Goal: Information Seeking & Learning: Learn about a topic

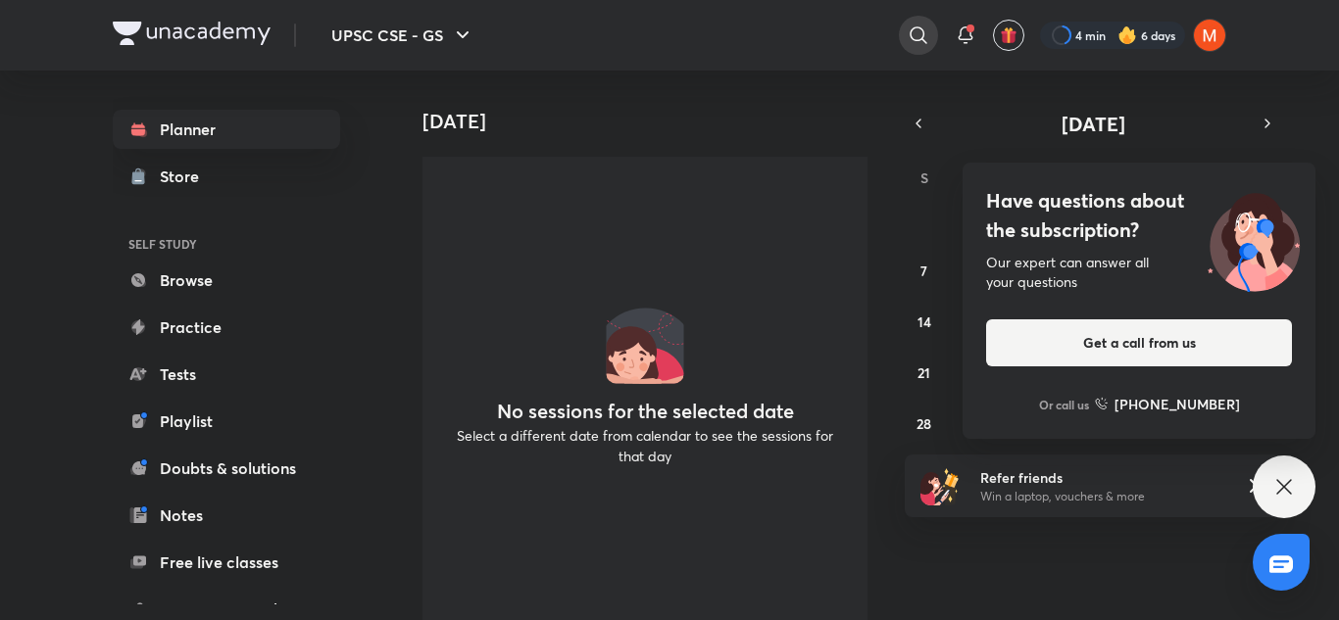
click at [915, 33] on icon at bounding box center [918, 36] width 24 height 24
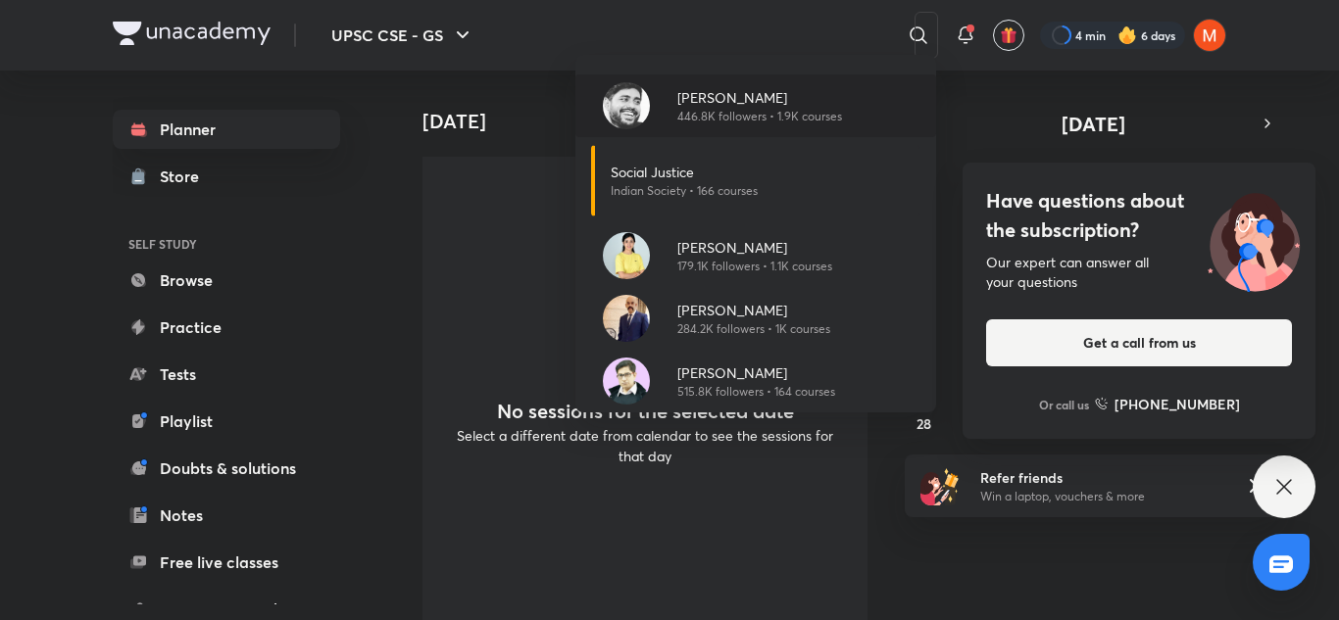
click at [749, 91] on p "[PERSON_NAME]" at bounding box center [759, 97] width 165 height 21
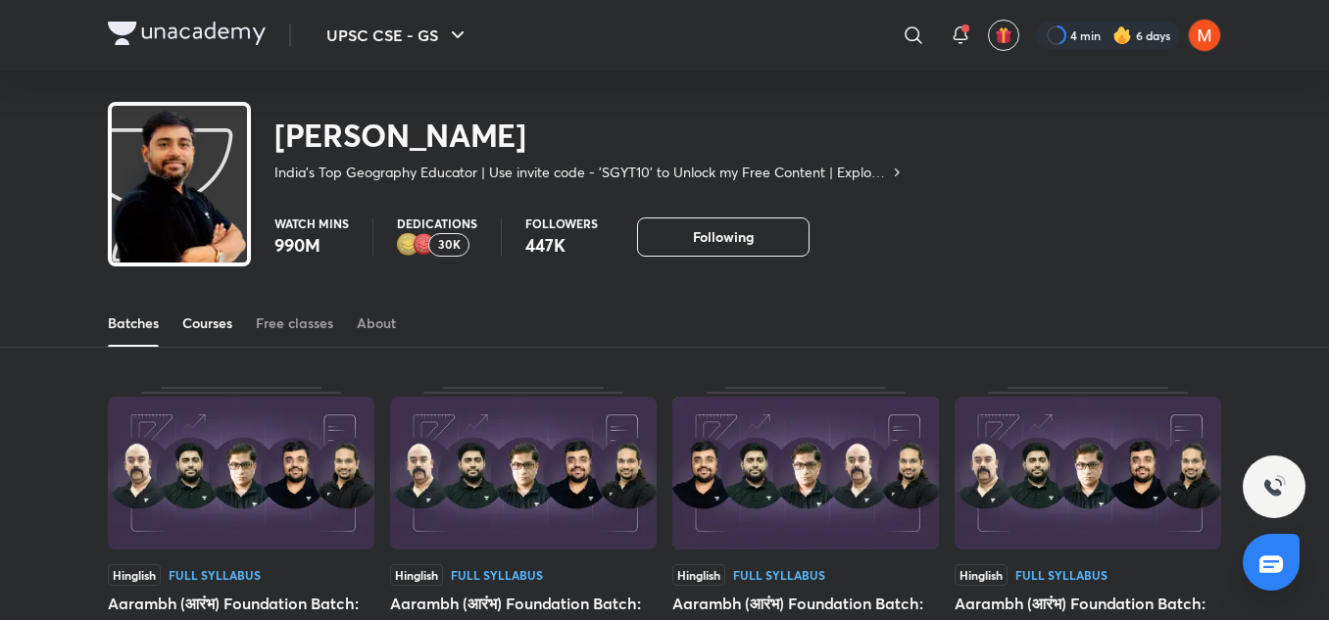
click at [221, 328] on div "Courses" at bounding box center [207, 324] width 50 height 20
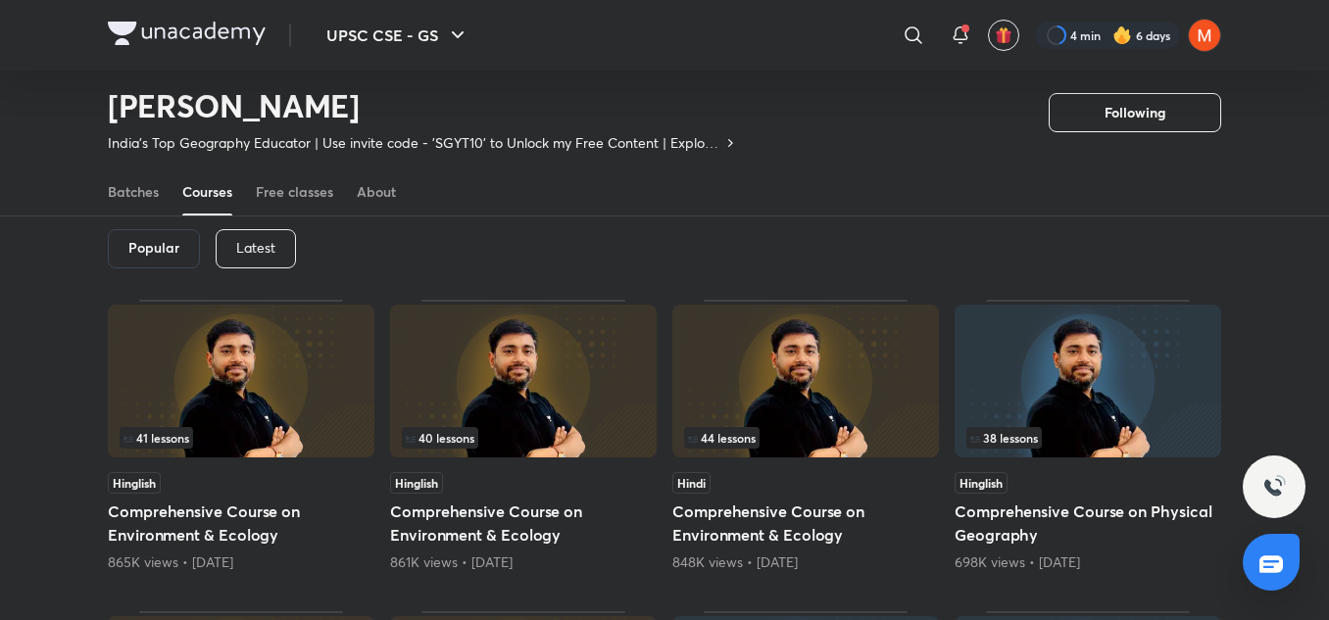
scroll to position [62, 0]
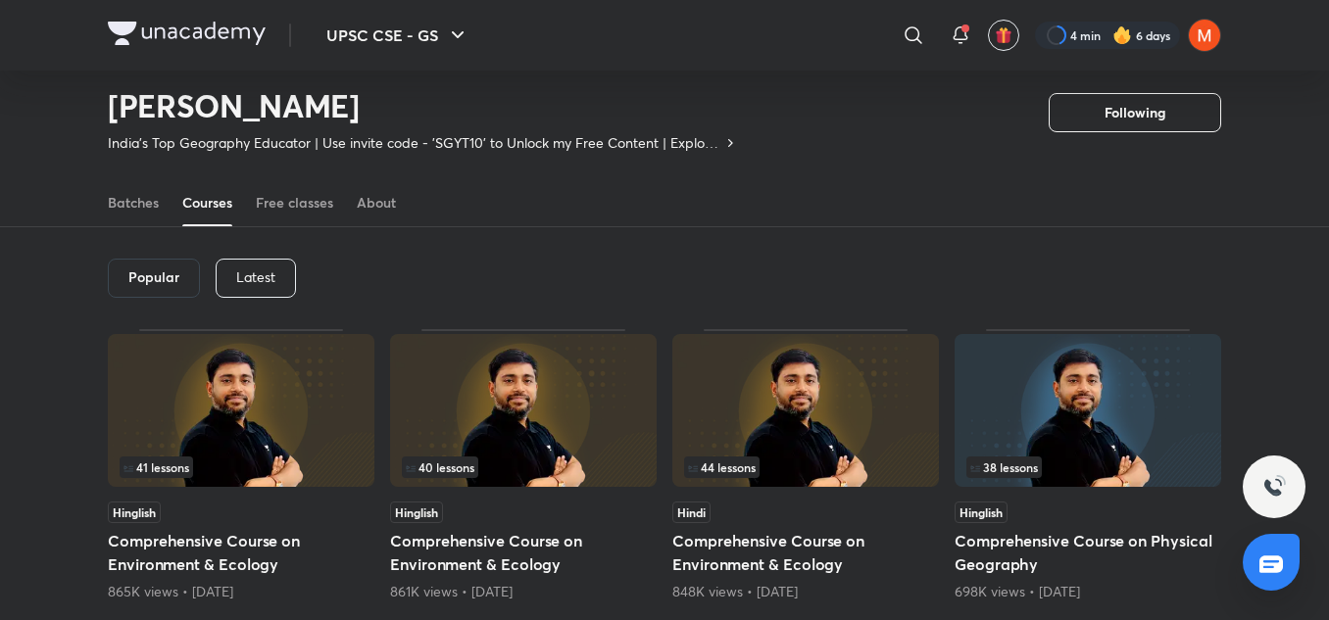
click at [226, 275] on div "Latest" at bounding box center [256, 278] width 80 height 39
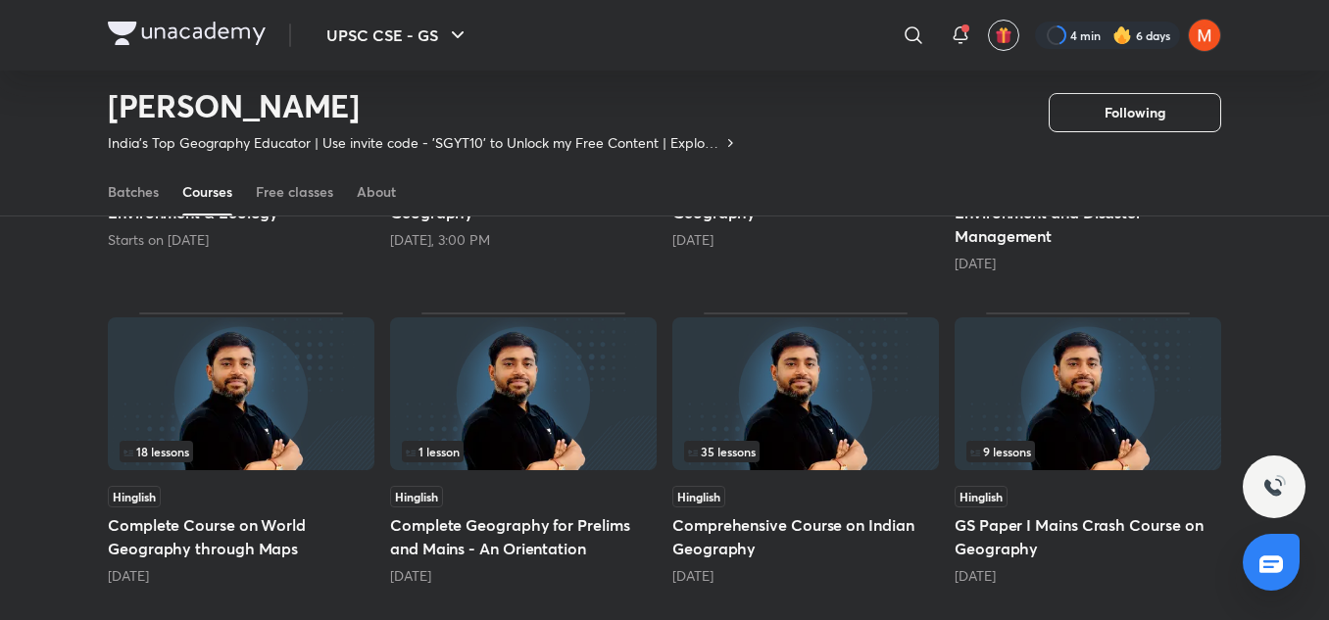
scroll to position [420, 0]
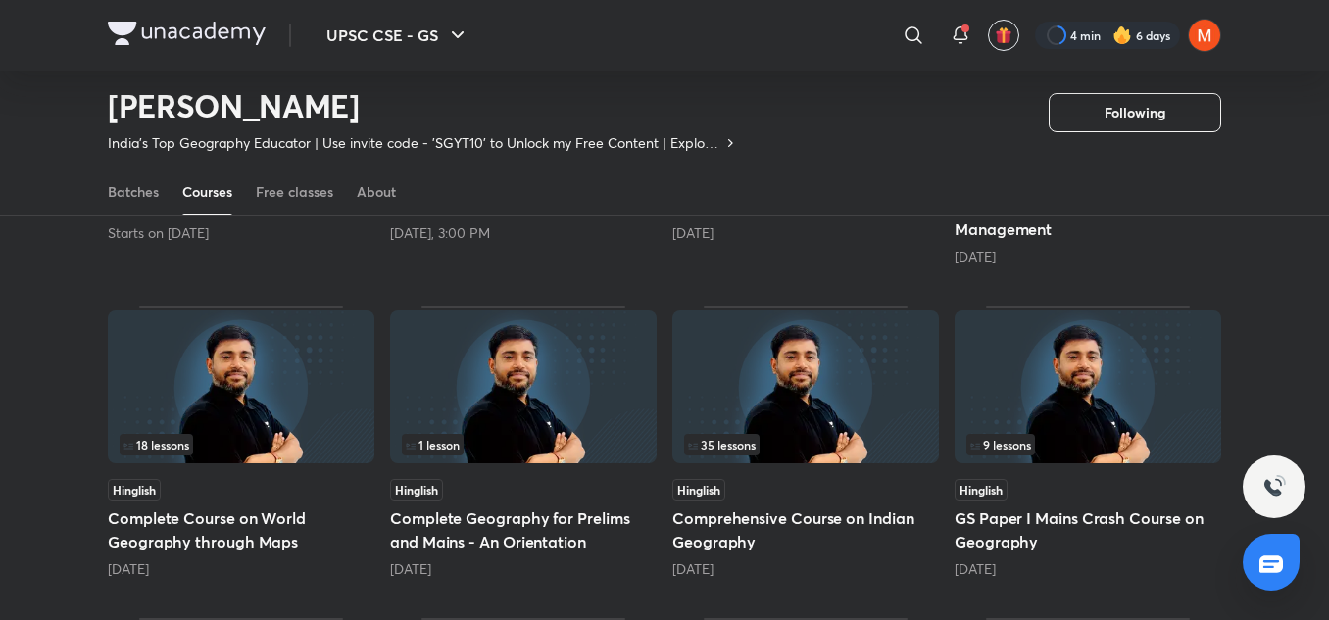
click at [194, 413] on img at bounding box center [241, 387] width 267 height 153
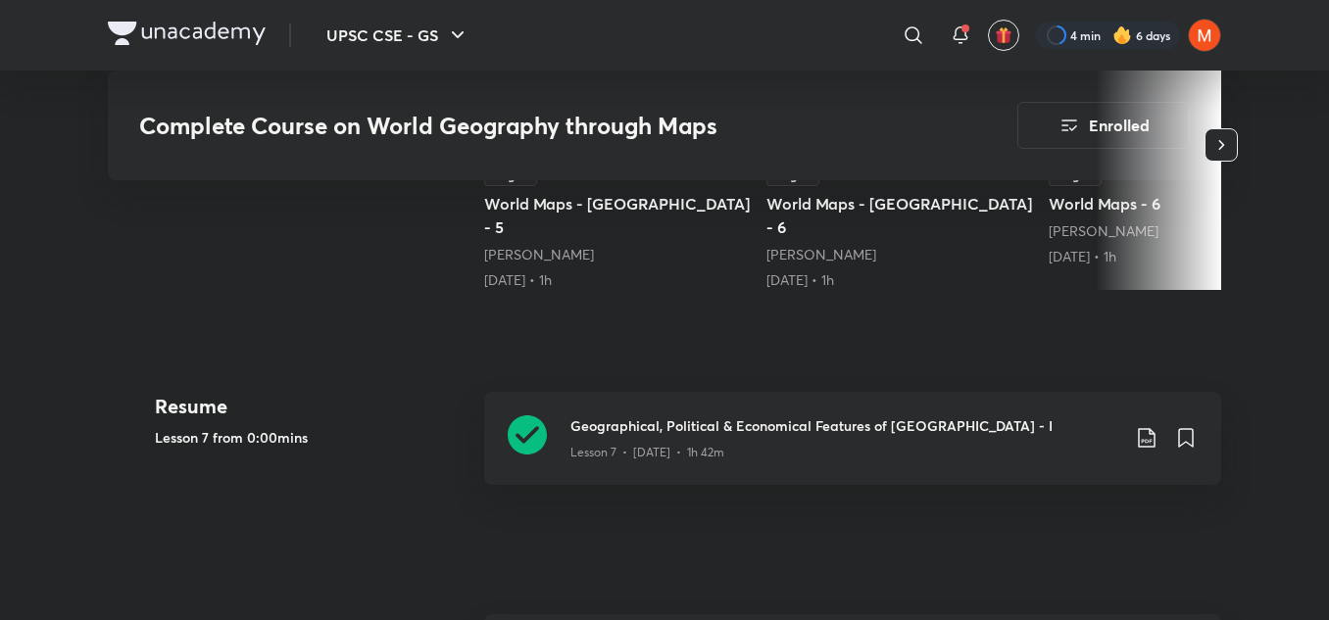
scroll to position [751, 0]
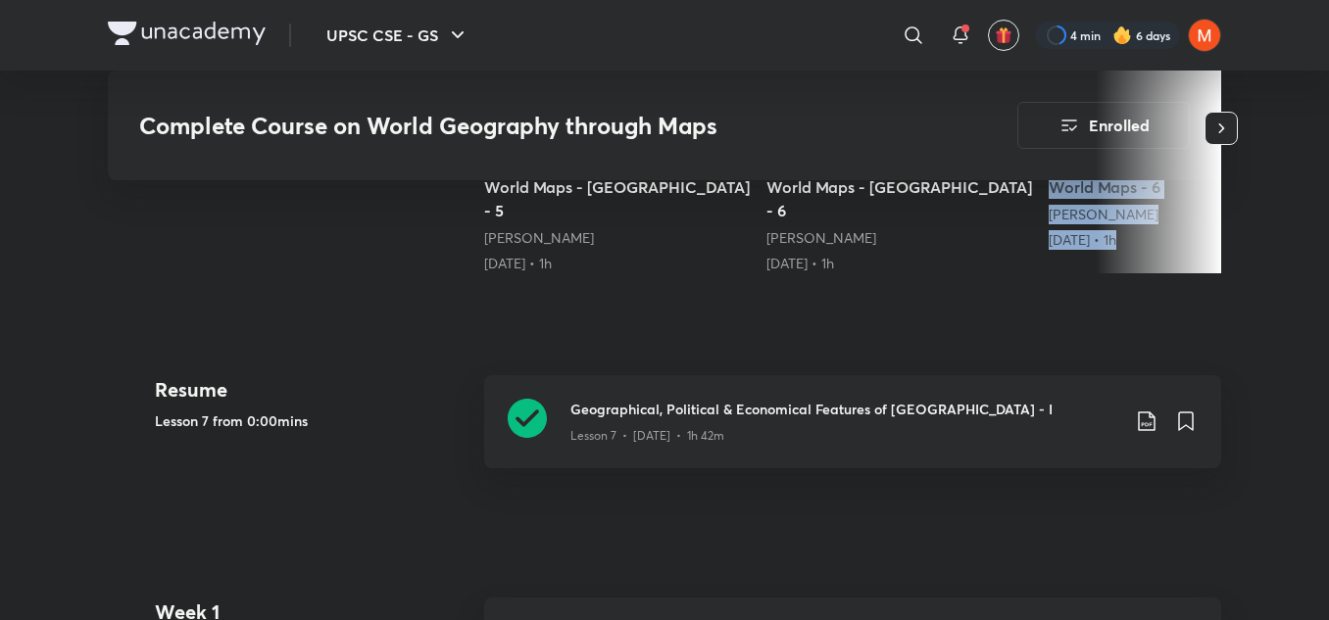
drag, startPoint x: 1317, startPoint y: 148, endPoint x: 1335, endPoint y: 118, distance: 35.1
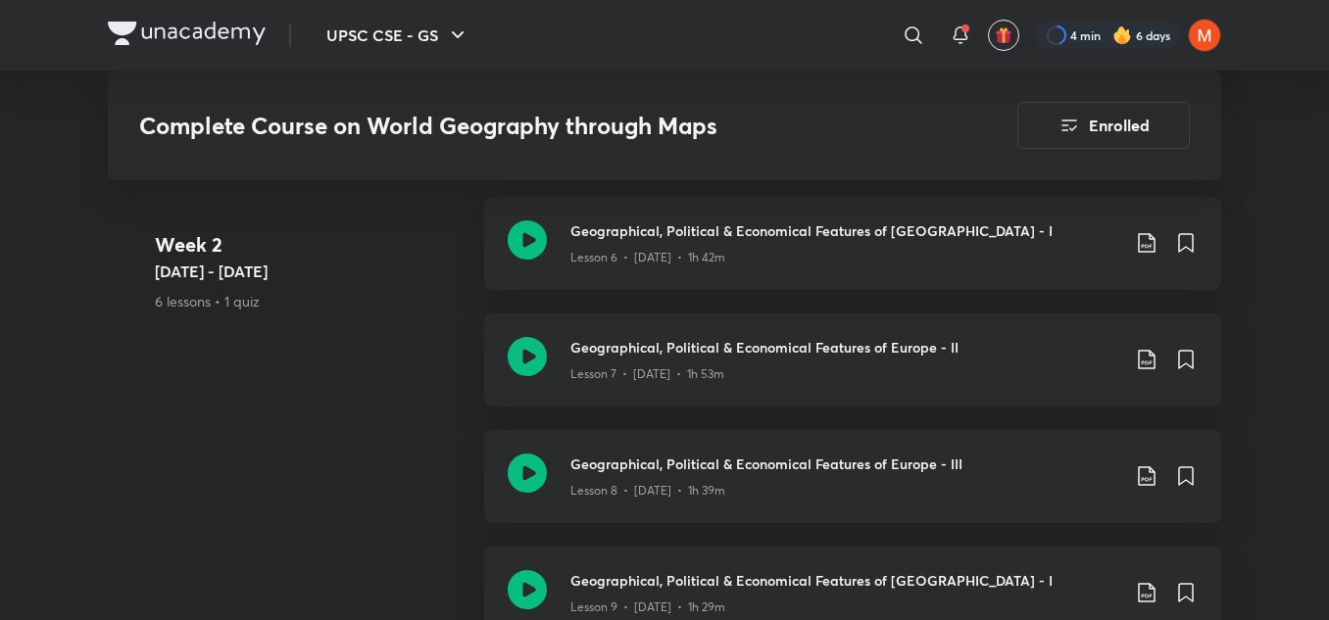
scroll to position [1966, 0]
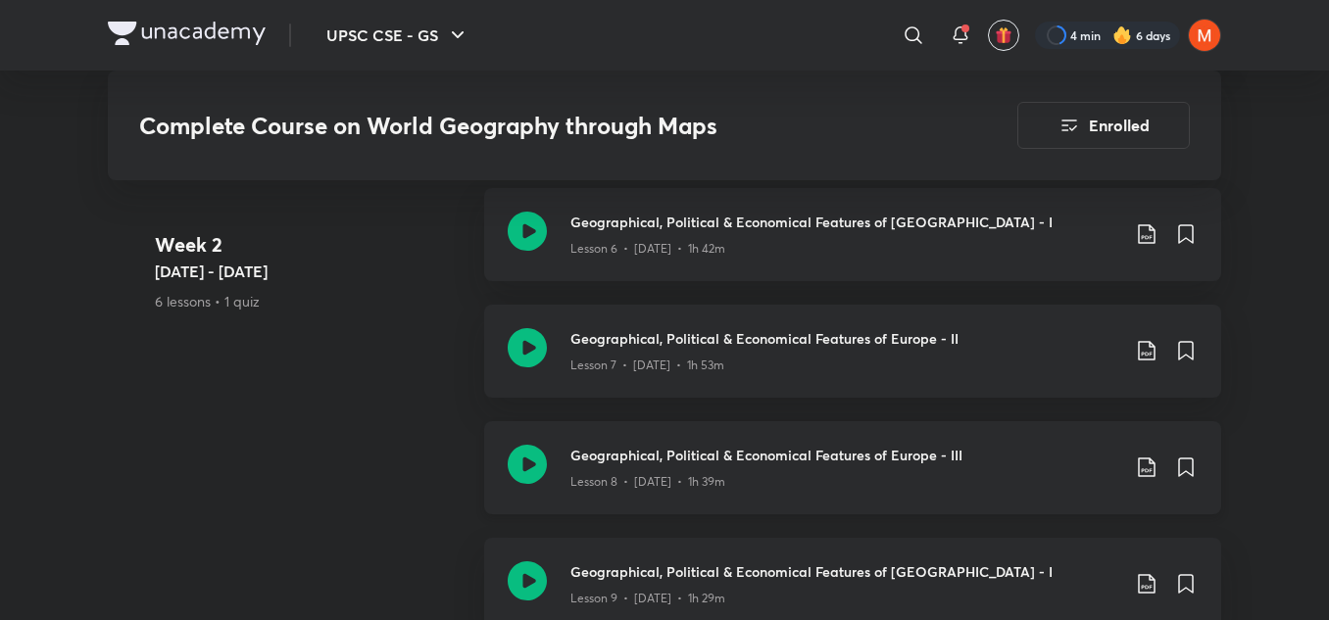
click at [668, 473] on p "Lesson 8 • [DATE] • 1h 39m" at bounding box center [647, 482] width 155 height 18
click at [527, 445] on icon at bounding box center [527, 464] width 39 height 39
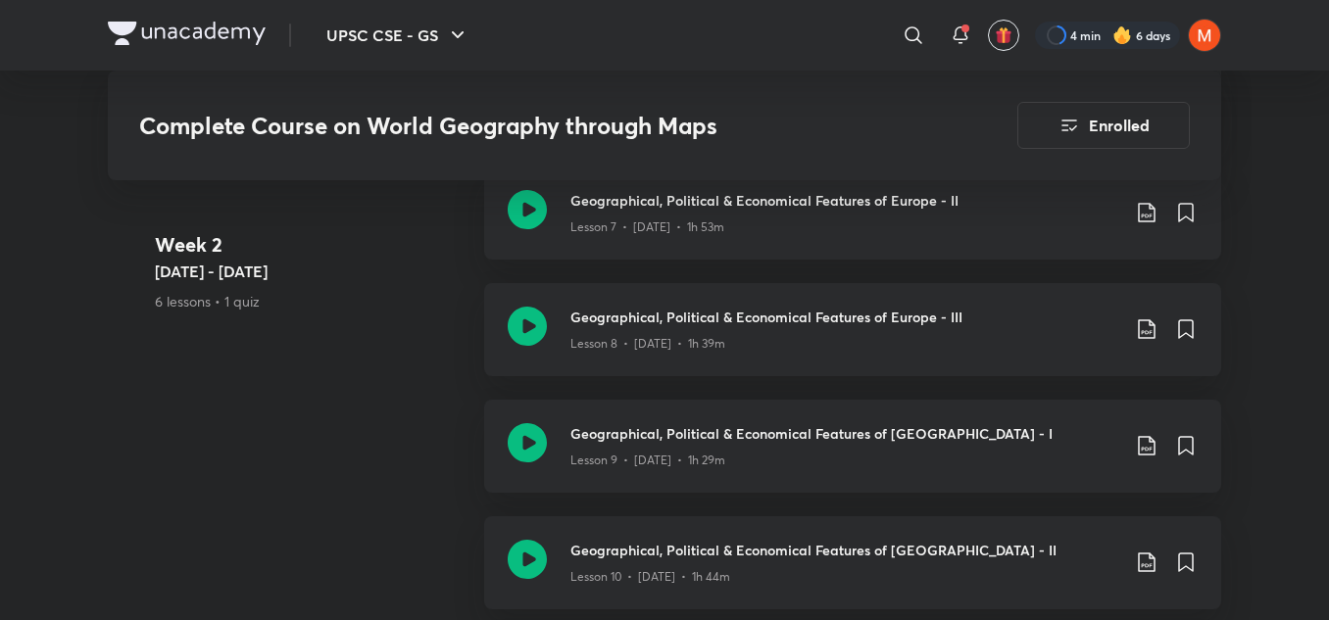
scroll to position [2079, 0]
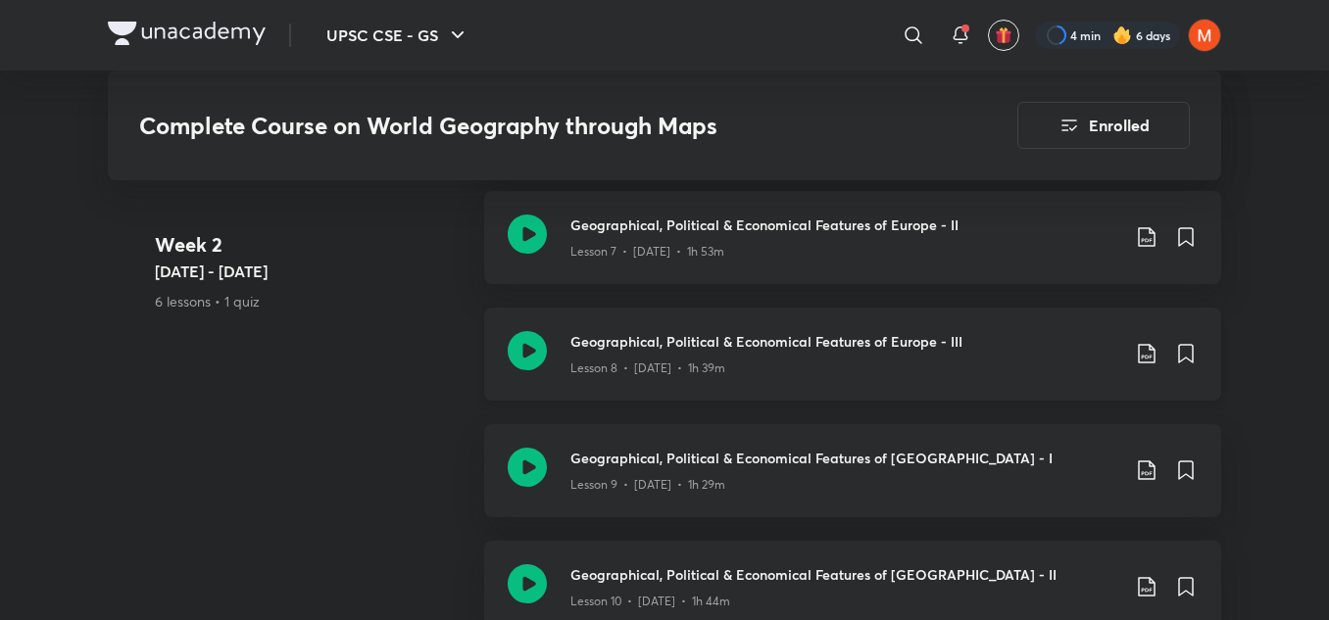
click at [540, 331] on icon at bounding box center [527, 350] width 39 height 39
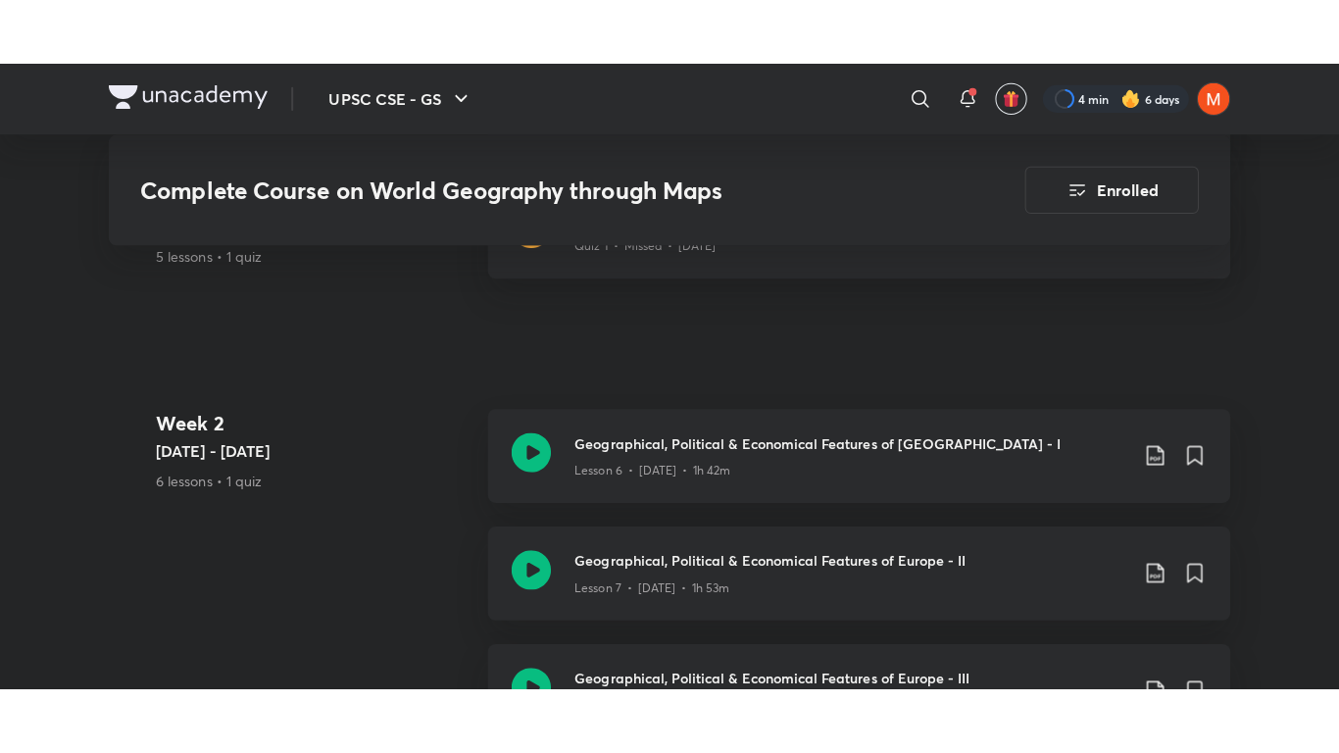
scroll to position [1819, 0]
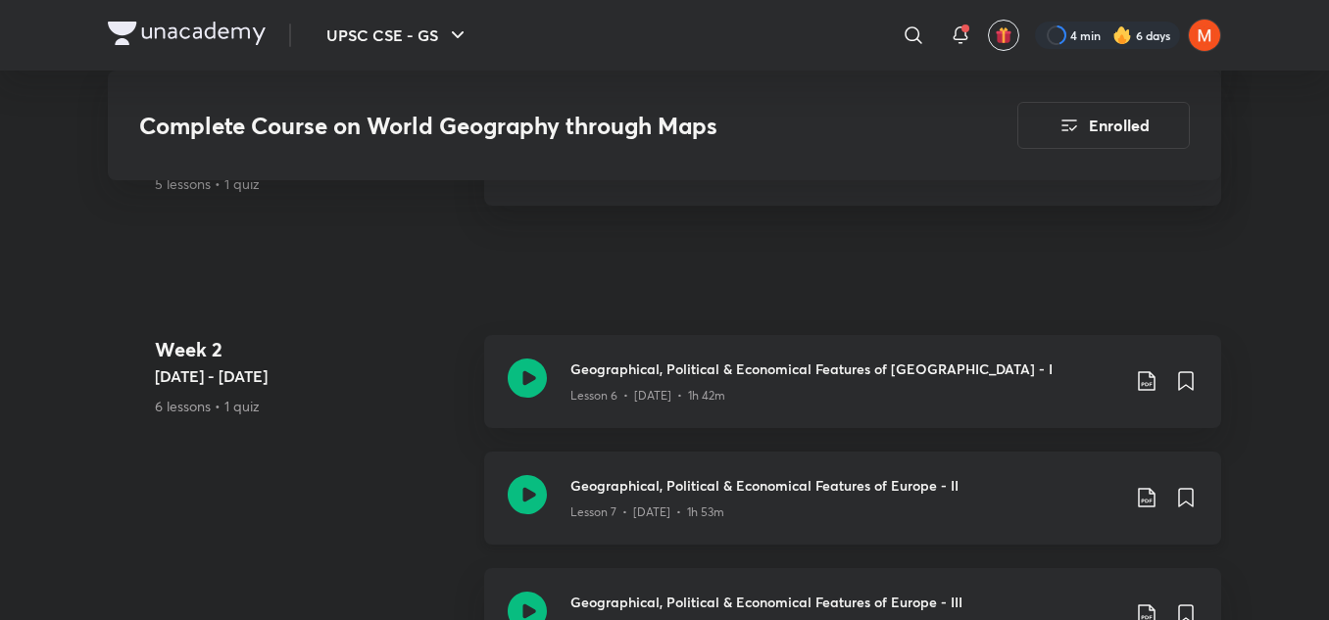
click at [619, 475] on h3 "Geographical, Political & Economical Features of Europe - II" at bounding box center [844, 485] width 549 height 21
